Goal: Navigation & Orientation: Find specific page/section

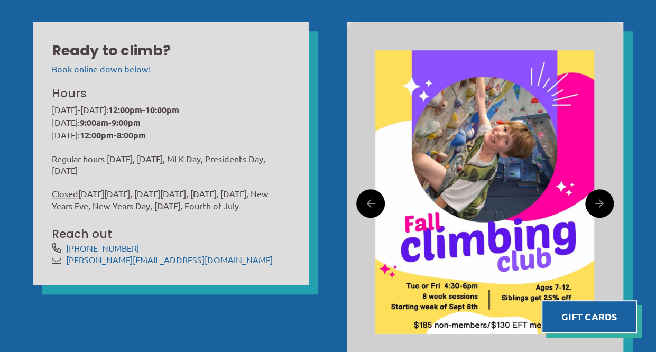
scroll to position [317, 0]
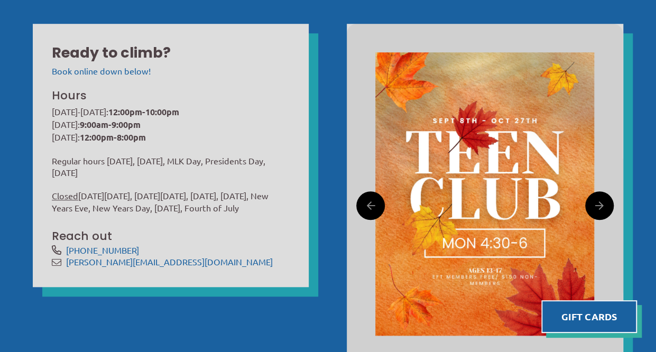
click at [598, 202] on icon at bounding box center [599, 206] width 8 height 16
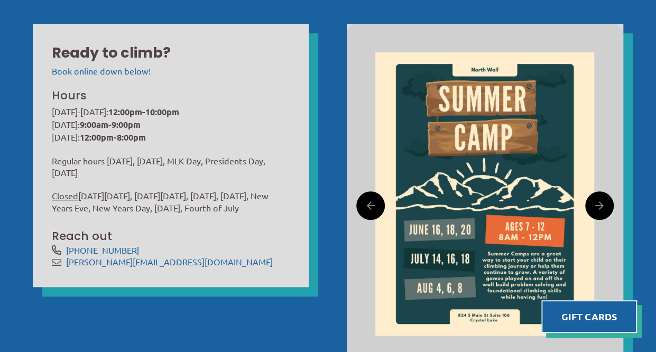
scroll to position [370, 0]
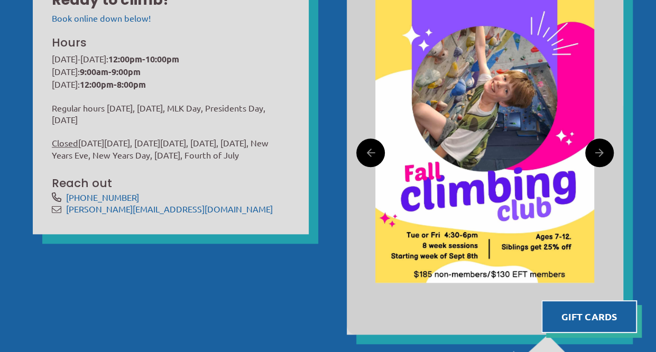
click at [372, 152] on icon at bounding box center [370, 153] width 8 height 16
click at [371, 154] on icon at bounding box center [370, 153] width 8 height 16
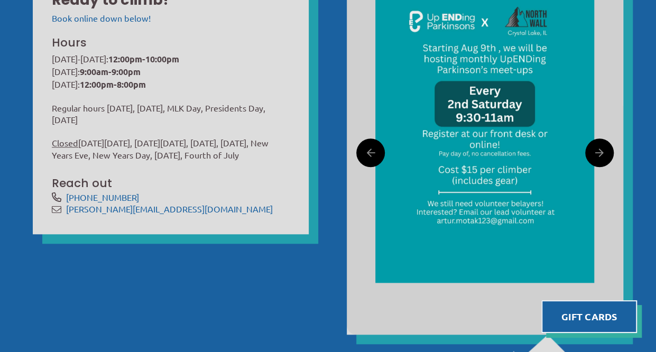
click at [591, 152] on link at bounding box center [599, 153] width 29 height 29
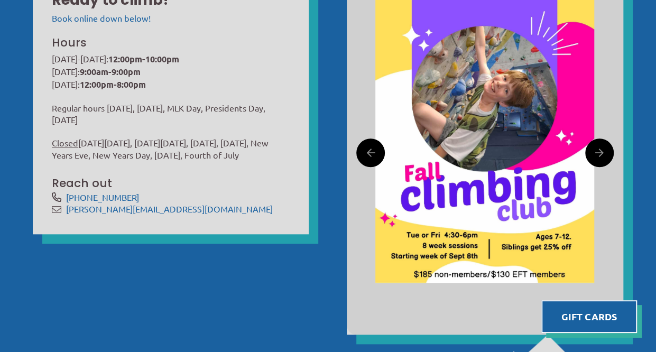
click at [591, 152] on link at bounding box center [599, 153] width 29 height 29
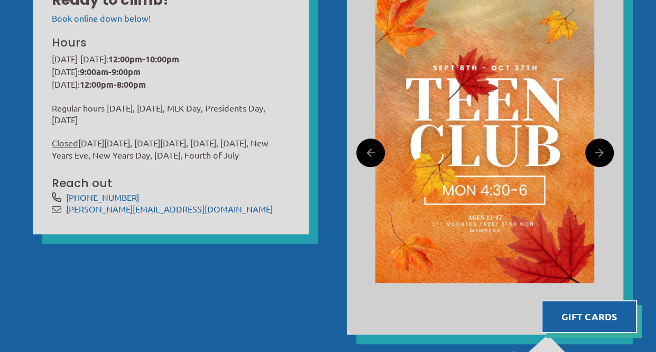
click at [591, 152] on link at bounding box center [599, 153] width 29 height 29
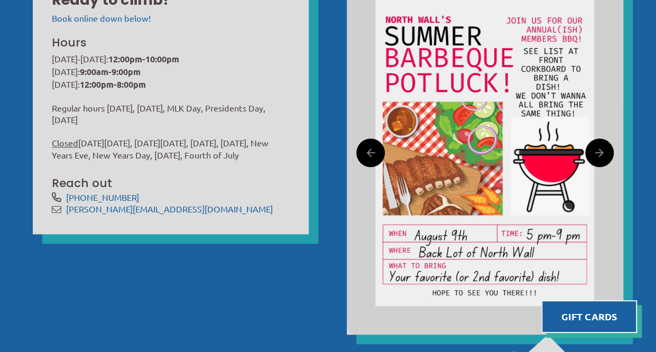
click at [377, 153] on link at bounding box center [370, 153] width 29 height 29
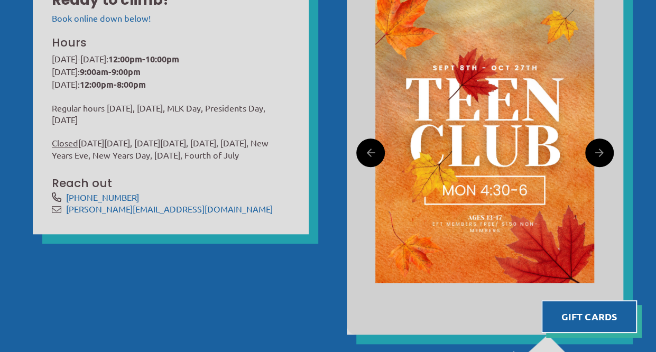
click at [602, 152] on icon at bounding box center [599, 153] width 8 height 16
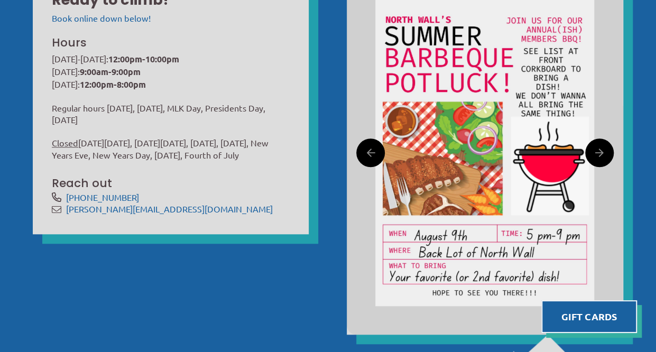
click at [601, 152] on icon at bounding box center [599, 153] width 8 height 16
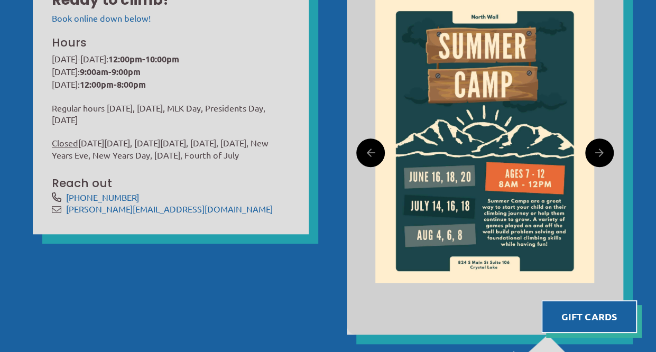
click at [375, 157] on link at bounding box center [370, 153] width 29 height 29
click at [600, 151] on icon at bounding box center [599, 153] width 8 height 16
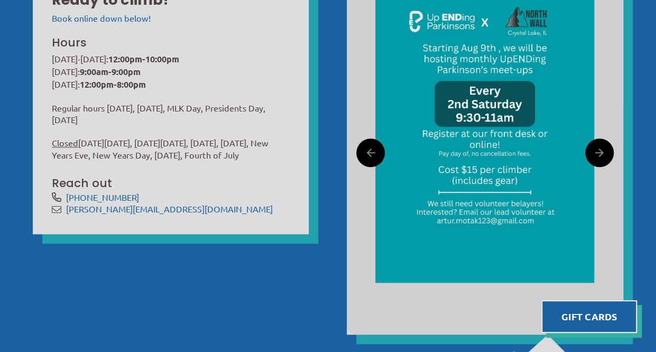
click at [597, 150] on icon at bounding box center [599, 153] width 8 height 16
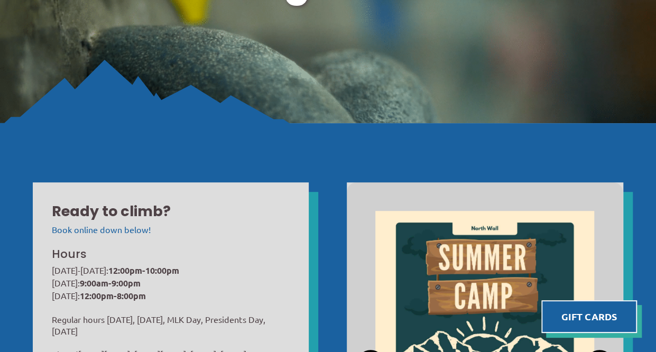
scroll to position [0, 0]
